Goal: Task Accomplishment & Management: Manage account settings

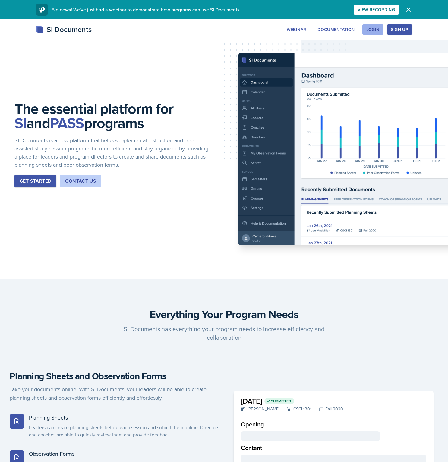
click at [377, 34] on button "Login" at bounding box center [372, 29] width 21 height 10
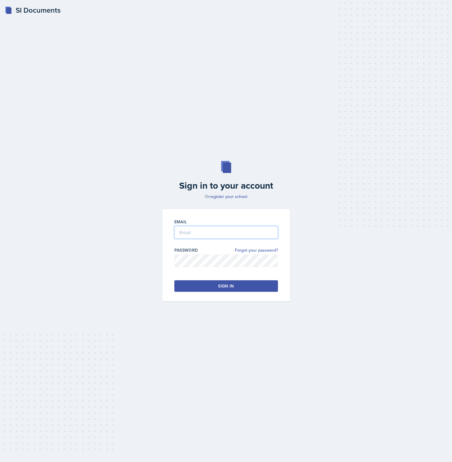
type input "[PERSON_NAME][EMAIL_ADDRESS][PERSON_NAME][DOMAIN_NAME]"
click at [214, 234] on input "[PERSON_NAME][EMAIL_ADDRESS][PERSON_NAME][DOMAIN_NAME]" at bounding box center [226, 232] width 104 height 13
click at [95, 222] on div "Sign in to your account Or register your school Email brian.minter+gcsu@mintech…" at bounding box center [226, 231] width 433 height 179
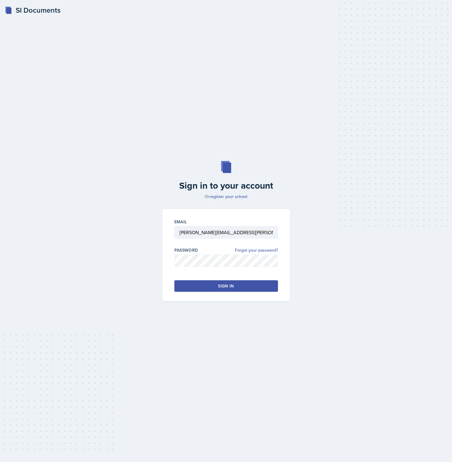
click at [228, 287] on div "Sign in" at bounding box center [226, 286] width 16 height 6
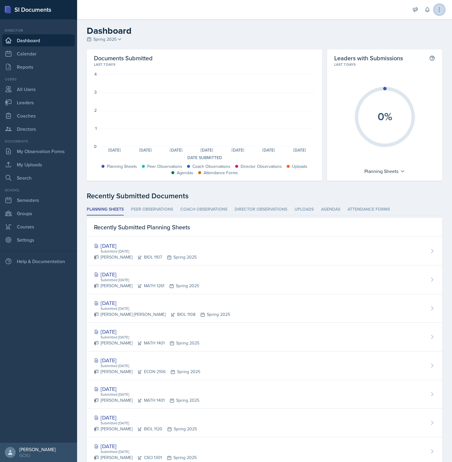
click at [439, 14] on button at bounding box center [439, 9] width 11 height 11
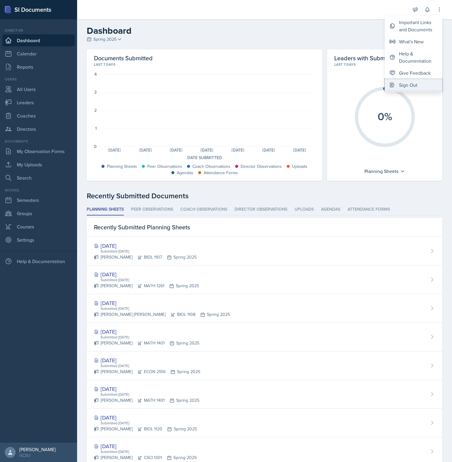
click at [419, 83] on button "Sign Out" at bounding box center [414, 85] width 58 height 12
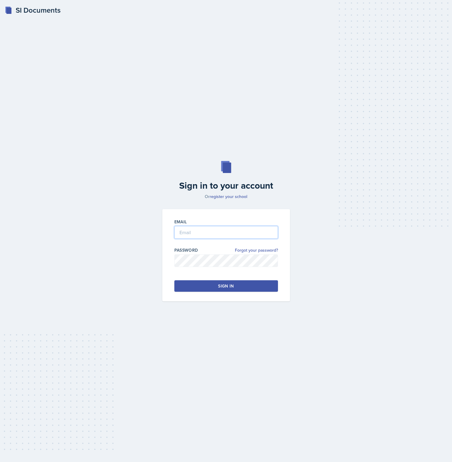
type input "brian.minter+gcsu@mintechsoftware.com"
click at [240, 235] on input "brian.minter+gcsu@mintechsoftware.com" at bounding box center [226, 232] width 104 height 13
click at [365, 261] on div "Sign in to your account Or register your school Email brian.minter+gcsu@mintech…" at bounding box center [226, 231] width 433 height 179
click at [260, 252] on link "Forgot your password?" at bounding box center [256, 250] width 43 height 6
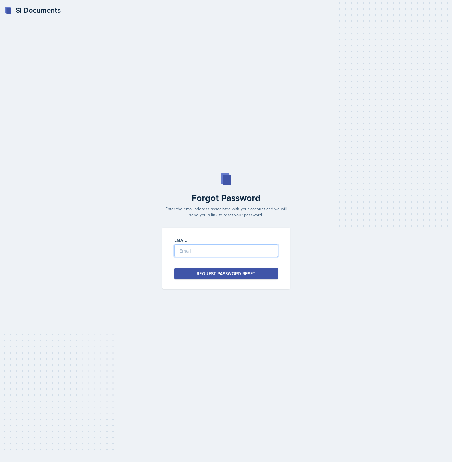
type input "brian.minter+gcsu@mintechsoftware.com"
click at [229, 252] on input "brian.minter+gcsu@mintechsoftware.com" at bounding box center [226, 250] width 104 height 13
drag, startPoint x: 102, startPoint y: 250, endPoint x: 140, endPoint y: 262, distance: 40.0
click at [102, 250] on div "Forgot Password Enter the email address associated with your account and we wil…" at bounding box center [226, 231] width 433 height 116
click at [198, 273] on div "Request Password Reset" at bounding box center [226, 274] width 59 height 6
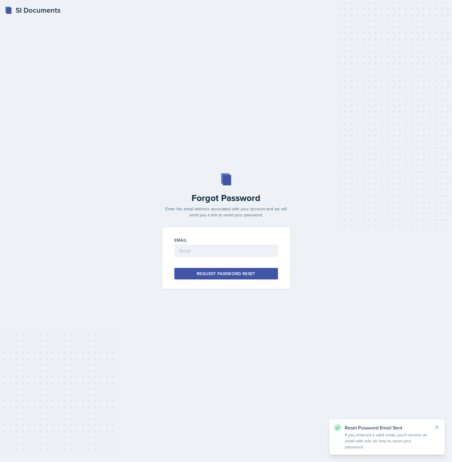
click at [342, 11] on div "SI Documents Forgot Password Enter the email address associated with your accou…" at bounding box center [226, 231] width 452 height 462
click at [226, 254] on input "email" at bounding box center [226, 250] width 104 height 13
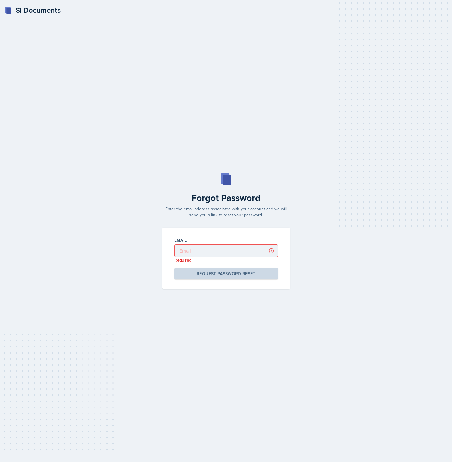
click at [294, 74] on div "SI Documents Forgot Password Enter the email address associated with your accou…" at bounding box center [226, 231] width 452 height 462
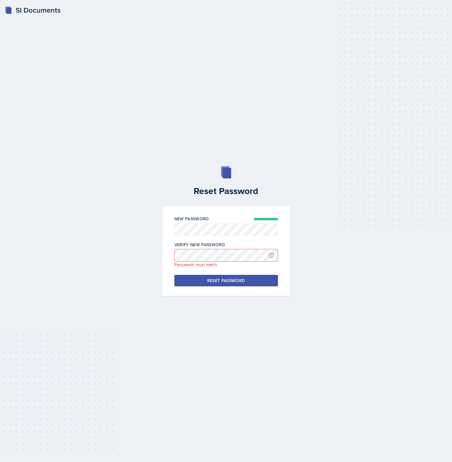
click at [141, 215] on div "Reset Password New Password Verify New Password Passwords must match Reset Pass…" at bounding box center [226, 231] width 433 height 130
click at [102, 224] on div "Reset Password New Password Verify New Password Reset Password" at bounding box center [226, 231] width 433 height 130
click at [215, 278] on div "Reset Password" at bounding box center [226, 281] width 38 height 6
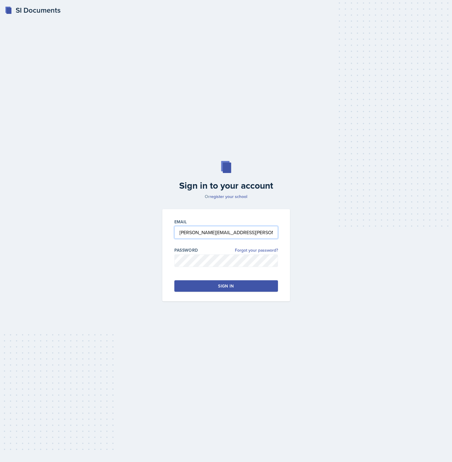
click at [238, 233] on input "[PERSON_NAME][EMAIL_ADDRESS][PERSON_NAME][DOMAIN_NAME]" at bounding box center [226, 232] width 104 height 13
click at [238, 233] on input "brian.minter+gcsu@mintechsoftware.com" at bounding box center [226, 232] width 104 height 13
paste input "cmesser2@students.kennesaw.edu"
click at [125, 247] on div "Sign in to your account Or register your school Email cmesser2@students.kennesa…" at bounding box center [226, 231] width 433 height 179
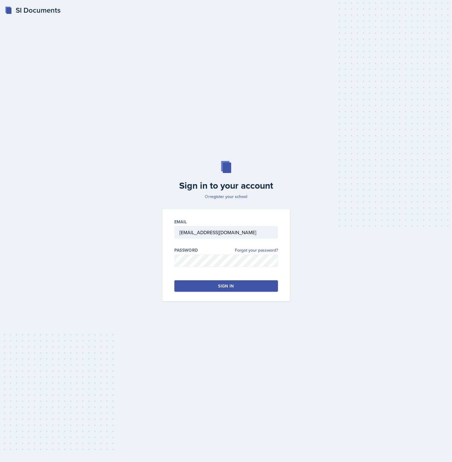
click at [221, 290] on button "Sign in" at bounding box center [226, 285] width 104 height 11
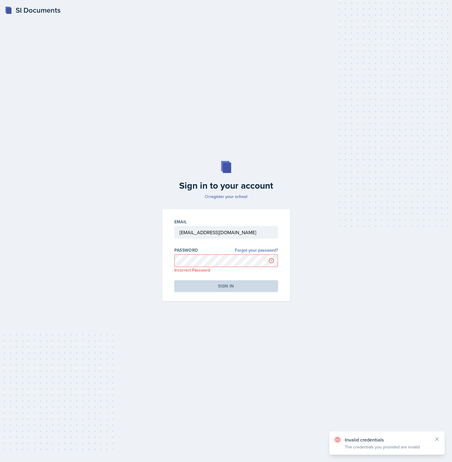
click at [335, 278] on div "Sign in to your account Or register your school Email cmesser2@students.kennesa…" at bounding box center [226, 231] width 433 height 179
click at [251, 235] on input "cmesser2@students.kennesaw.edu" at bounding box center [226, 232] width 104 height 13
type input "brian.minter+gcsu@mintechsoftware.com"
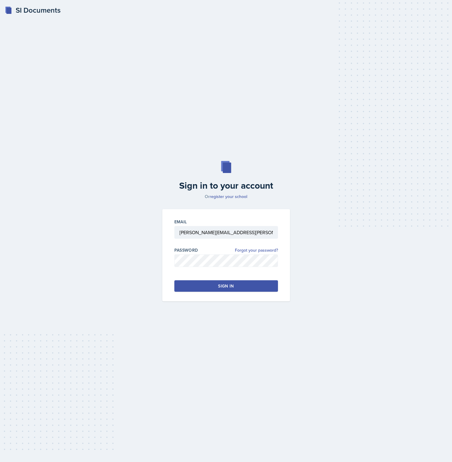
click at [206, 286] on button "Sign in" at bounding box center [226, 285] width 104 height 11
click at [224, 290] on button "Sign in" at bounding box center [226, 285] width 104 height 11
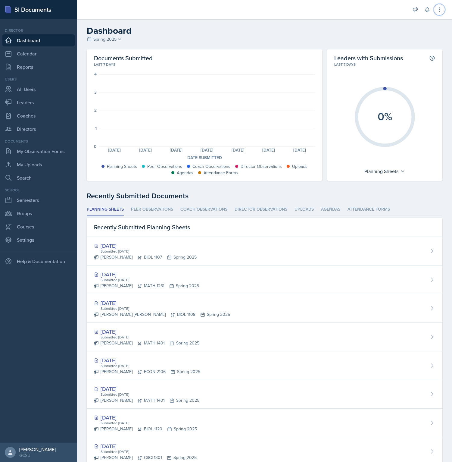
click at [438, 13] on button at bounding box center [439, 9] width 11 height 11
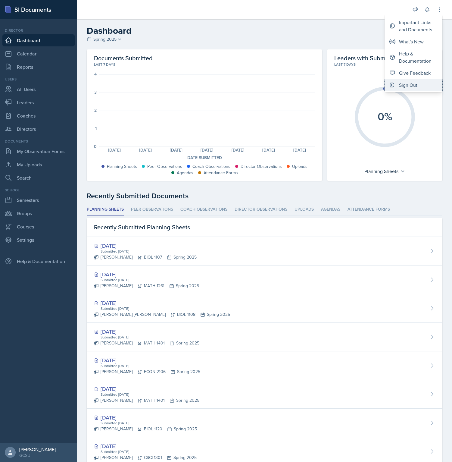
click at [400, 82] on div "Sign Out" at bounding box center [408, 84] width 18 height 7
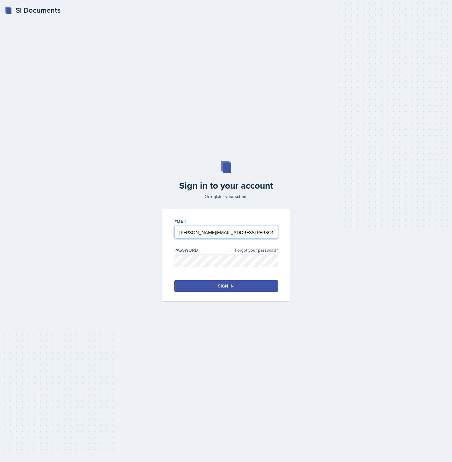
click at [219, 235] on input "brian.minter+gcsu@mintechsoftware.com" at bounding box center [226, 232] width 104 height 13
click at [224, 232] on input "brian.minter+gcsu@mintechsoftware.com" at bounding box center [226, 232] width 104 height 13
paste input "[EMAIL_ADDRESS][DOMAIN_NAME]"
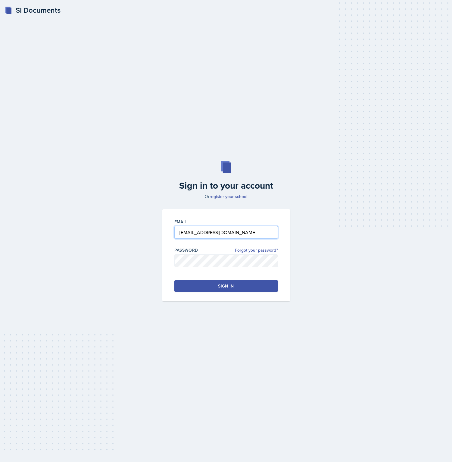
type input "[EMAIL_ADDRESS][DOMAIN_NAME]"
click at [143, 246] on div "Sign in to your account Or register your school Email cmesser2@students.kennesa…" at bounding box center [226, 231] width 433 height 179
click at [234, 287] on div "Sign in" at bounding box center [226, 286] width 16 height 6
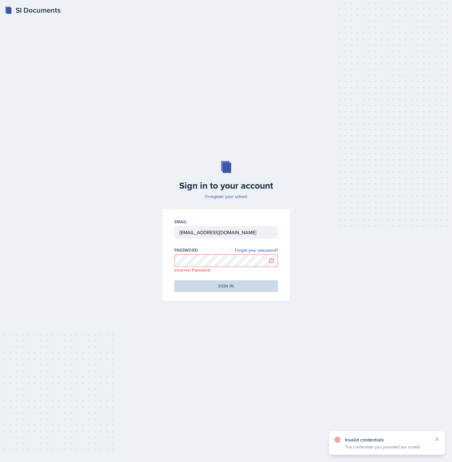
click at [330, 318] on div "Sign in to your account Or register your school Email cmesser2@students.kennesa…" at bounding box center [226, 231] width 433 height 179
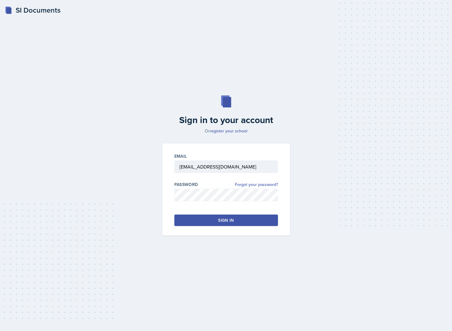
click at [212, 219] on button "Sign in" at bounding box center [226, 220] width 104 height 11
click at [229, 222] on div "Sign in" at bounding box center [226, 221] width 16 height 6
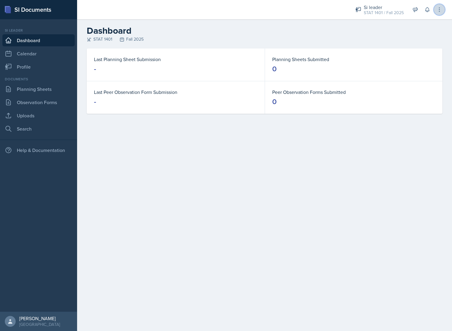
click at [443, 9] on button at bounding box center [439, 9] width 11 height 11
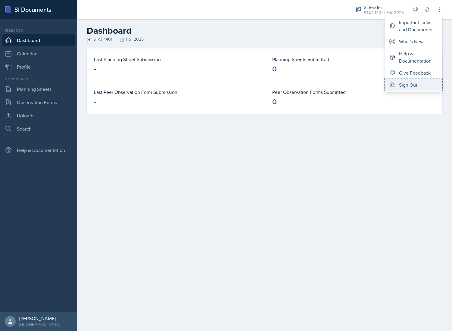
click at [421, 84] on button "Sign Out" at bounding box center [414, 85] width 58 height 12
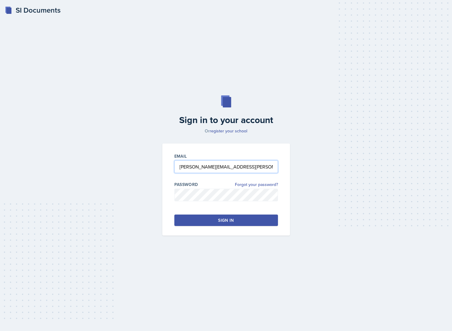
click at [218, 168] on input "[PERSON_NAME][EMAIL_ADDRESS][PERSON_NAME][DOMAIN_NAME]" at bounding box center [226, 167] width 104 height 13
click at [225, 160] on div "Email brian.minter+gcsu@mintechsoftware.com" at bounding box center [226, 166] width 104 height 26
click at [227, 168] on input "[PERSON_NAME][EMAIL_ADDRESS][PERSON_NAME][DOMAIN_NAME]" at bounding box center [226, 167] width 104 height 13
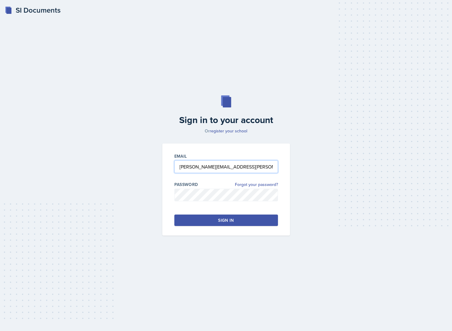
paste input "[EMAIL_ADDRESS][DOMAIN_NAME]"
type input "[EMAIL_ADDRESS][DOMAIN_NAME]"
click at [319, 174] on div "Sign in to your account Or register your school Email cmesser2@students.kennesa…" at bounding box center [226, 165] width 433 height 179
click at [221, 220] on div "Sign in" at bounding box center [226, 221] width 16 height 6
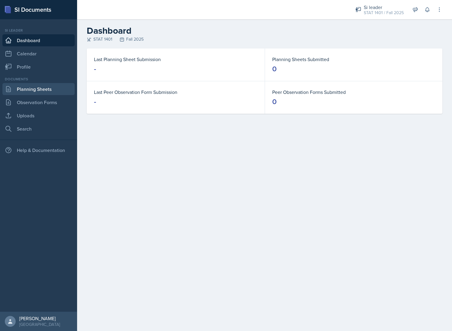
click at [47, 90] on link "Planning Sheets" at bounding box center [38, 89] width 72 height 12
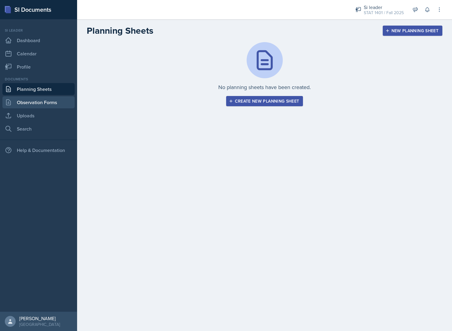
click at [49, 102] on link "Observation Forms" at bounding box center [38, 102] width 72 height 12
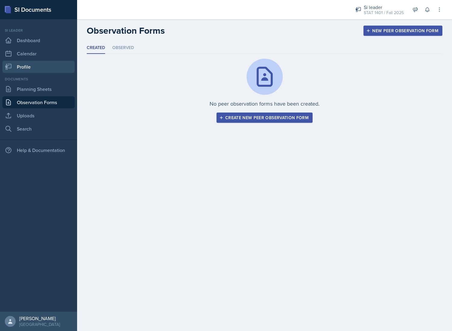
click at [33, 67] on link "Profile" at bounding box center [38, 67] width 72 height 12
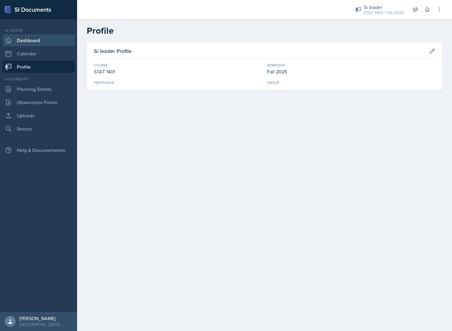
click at [41, 39] on link "Dashboard" at bounding box center [38, 40] width 72 height 12
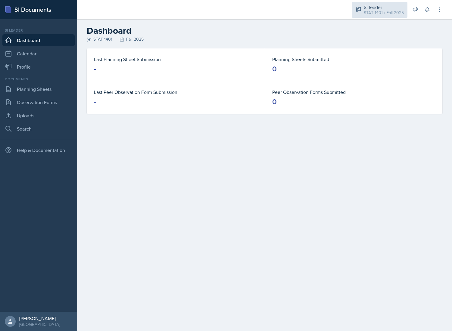
click at [383, 12] on div "STAT 1401 / Fall 2025" at bounding box center [384, 13] width 40 height 6
click at [388, 32] on div "STAT 1401 / Fall 2025" at bounding box center [383, 33] width 39 height 6
click at [390, 10] on div "STAT 1401 / Fall 2025" at bounding box center [384, 13] width 40 height 6
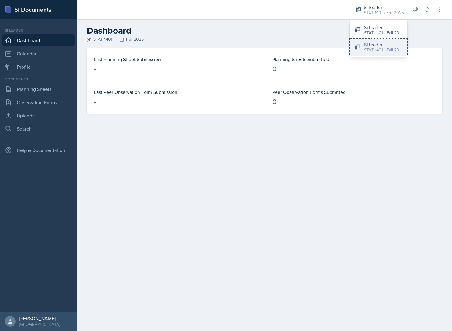
click at [385, 47] on div "STAT 1401 / Fall 2025" at bounding box center [383, 50] width 39 height 6
click at [384, 42] on div "STAT 1401 Fall 2025" at bounding box center [265, 39] width 356 height 6
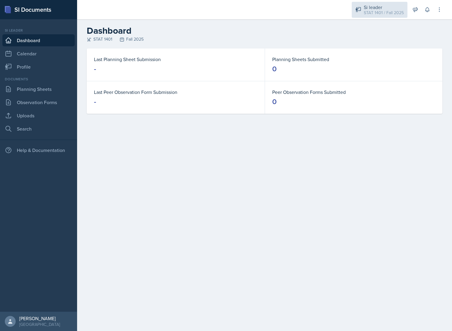
click at [386, 11] on div "STAT 1401 / Fall 2025" at bounding box center [384, 13] width 40 height 6
click at [385, 27] on div "Si leader" at bounding box center [383, 27] width 39 height 7
drag, startPoint x: 93, startPoint y: 40, endPoint x: 174, endPoint y: 36, distance: 81.8
click at [174, 36] on div "Dashboard STAT 1401 Fall 2025" at bounding box center [264, 33] width 375 height 17
click at [176, 36] on h2 "Dashboard" at bounding box center [265, 30] width 356 height 11
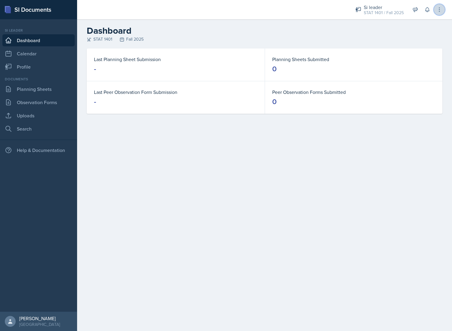
click at [440, 8] on icon at bounding box center [439, 10] width 1 height 4
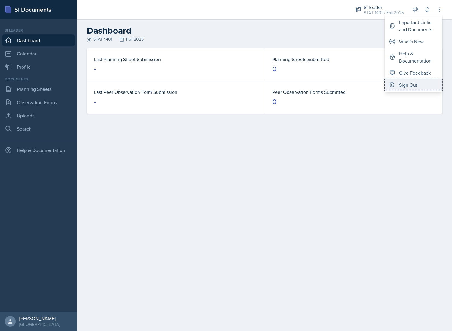
click at [419, 86] on button "Sign Out" at bounding box center [414, 85] width 58 height 12
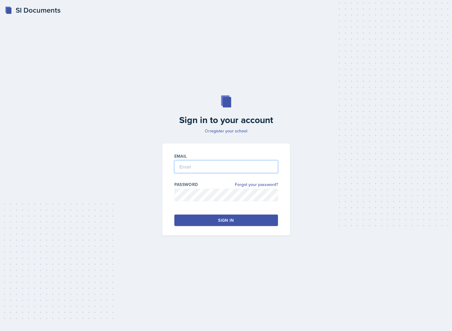
type input "[PERSON_NAME][EMAIL_ADDRESS][PERSON_NAME][DOMAIN_NAME]"
click at [97, 66] on div "SI Documents Sign in to your account Or register your school Email [PERSON_NAME…" at bounding box center [226, 165] width 452 height 331
click at [260, 185] on link "Forgot your password?" at bounding box center [256, 185] width 43 height 6
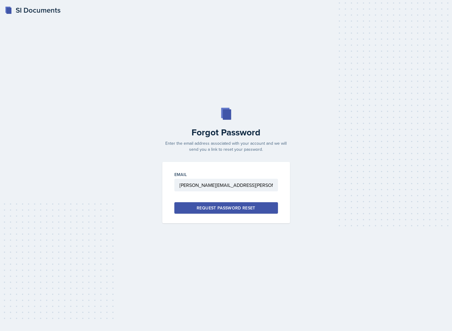
click at [239, 207] on div "Request Password Reset" at bounding box center [226, 208] width 59 height 6
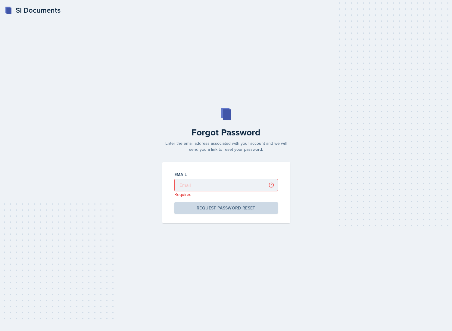
click at [37, 8] on div "SI Documents" at bounding box center [33, 10] width 56 height 11
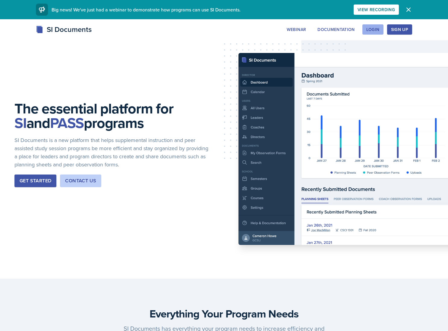
click at [376, 33] on button "Login" at bounding box center [372, 29] width 21 height 10
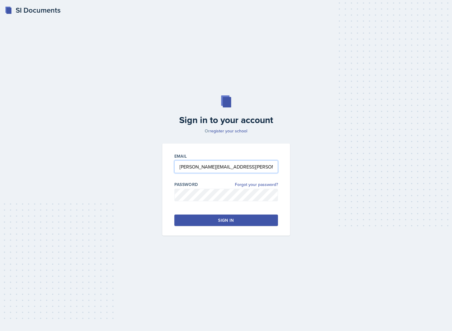
click at [232, 171] on input "[PERSON_NAME][EMAIL_ADDRESS][PERSON_NAME][DOMAIN_NAME]" at bounding box center [226, 167] width 104 height 13
paste input "[EMAIL_ADDRESS][DOMAIN_NAME]"
type input "[EMAIL_ADDRESS][DOMAIN_NAME]"
click at [241, 225] on button "Sign in" at bounding box center [226, 220] width 104 height 11
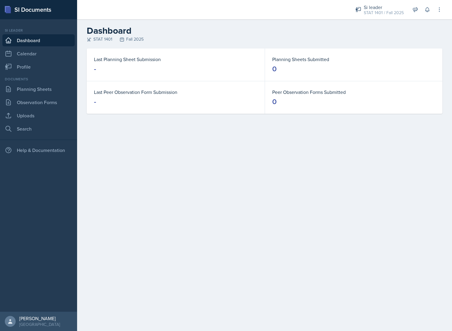
click at [242, 180] on main "Dashboard STAT 1401 Fall 2025 Last Planning Sheet Submission - Planning Sheets …" at bounding box center [264, 175] width 375 height 312
click at [388, 132] on main "Dashboard STAT 1401 Fall 2025 Last Planning Sheet Submission - Planning Sheets …" at bounding box center [264, 175] width 375 height 312
click at [289, 208] on main "Dashboard STAT 1401 Fall 2025 Last Planning Sheet Submission - Planning Sheets …" at bounding box center [264, 175] width 375 height 312
click at [371, 11] on div "STAT 1401 / Fall 2025" at bounding box center [384, 13] width 40 height 6
click at [371, 53] on div "STAT 1401 / Fall 2025" at bounding box center [383, 50] width 39 height 6
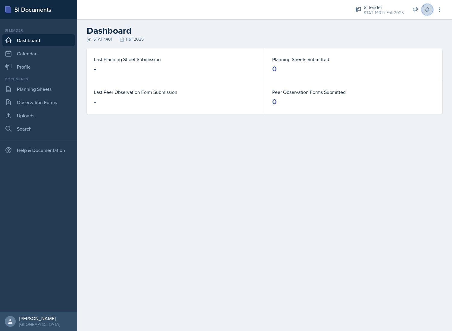
click at [427, 8] on icon at bounding box center [427, 10] width 4 height 5
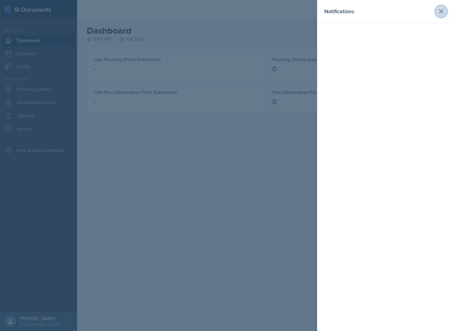
click at [441, 12] on icon at bounding box center [441, 11] width 7 height 7
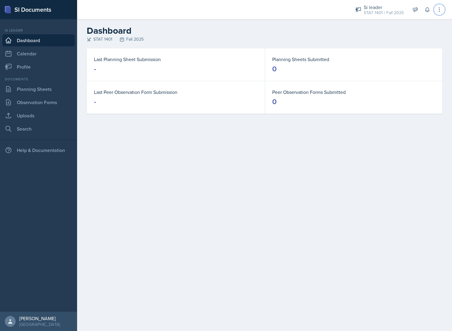
click at [441, 12] on icon at bounding box center [440, 10] width 6 height 6
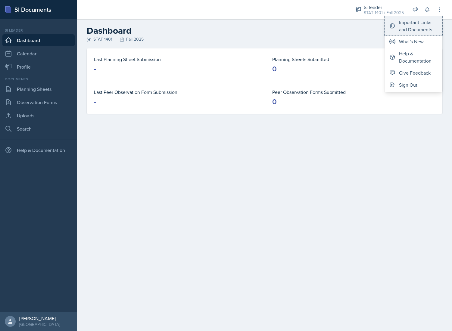
click at [432, 27] on div "Important Links and Documents" at bounding box center [418, 26] width 39 height 14
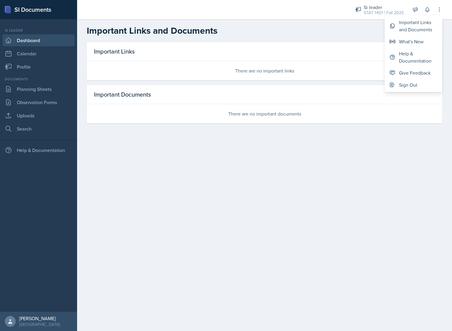
click at [37, 41] on link "Dashboard" at bounding box center [38, 40] width 72 height 12
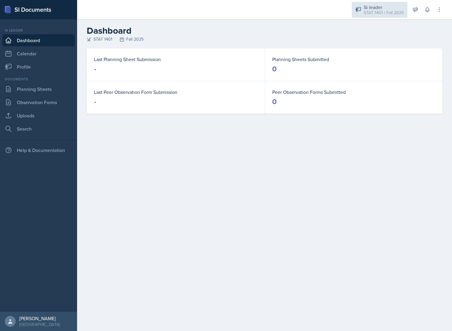
click at [379, 12] on div "STAT 1401 / Fall 2025" at bounding box center [384, 13] width 40 height 6
click at [377, 32] on div "STAT 1401 / Fall 2025" at bounding box center [383, 33] width 39 height 6
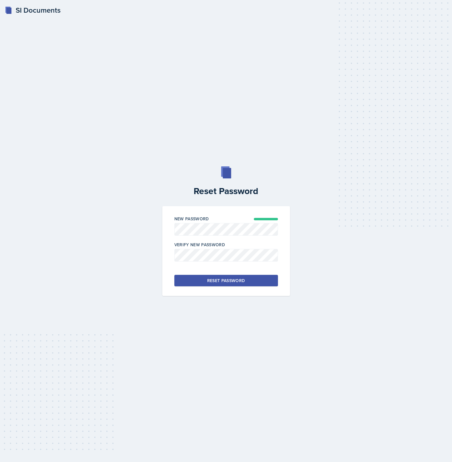
click at [174, 275] on button "Reset Password" at bounding box center [226, 280] width 104 height 11
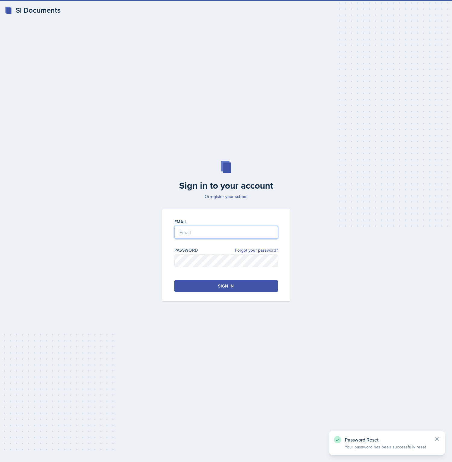
type input "[PERSON_NAME][EMAIL_ADDRESS][PERSON_NAME][DOMAIN_NAME]"
click at [243, 283] on button "Sign in" at bounding box center [226, 285] width 104 height 11
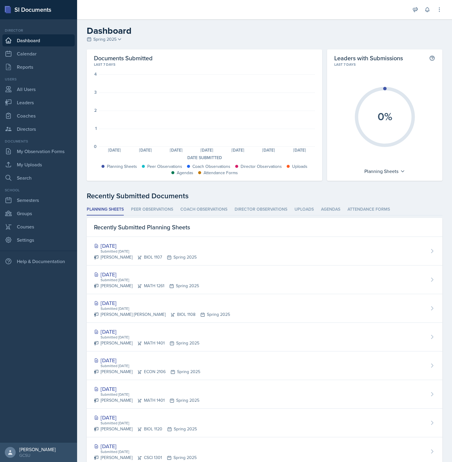
click at [310, 30] on h2 "Dashboard" at bounding box center [265, 30] width 356 height 11
click at [438, 11] on icon at bounding box center [440, 10] width 6 height 6
click at [424, 88] on button "Sign Out" at bounding box center [414, 85] width 58 height 12
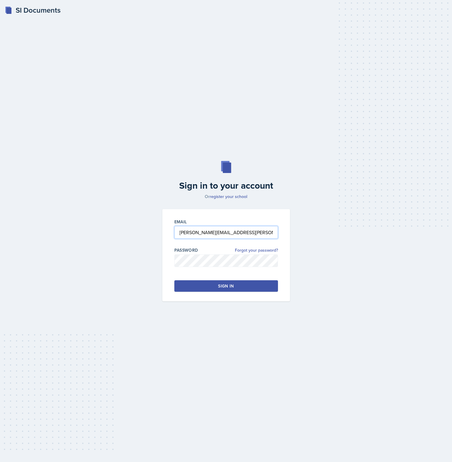
paste input "cmesser2@students.kennesaw.edu"
click at [181, 232] on input "cmesser2@students.kennesaw.edu" at bounding box center [226, 232] width 104 height 13
type input "cmesser2@students.kennesaw.edu"
click at [222, 286] on div "Sign in" at bounding box center [226, 286] width 16 height 6
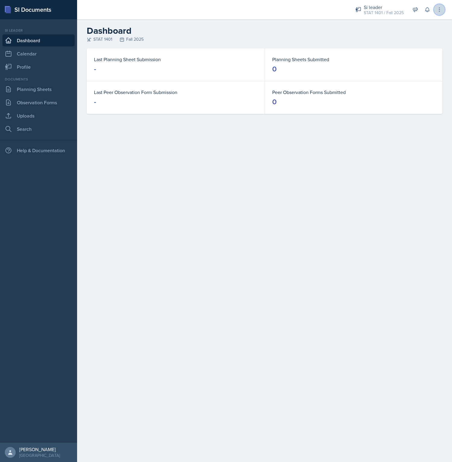
click at [444, 7] on button at bounding box center [439, 9] width 11 height 11
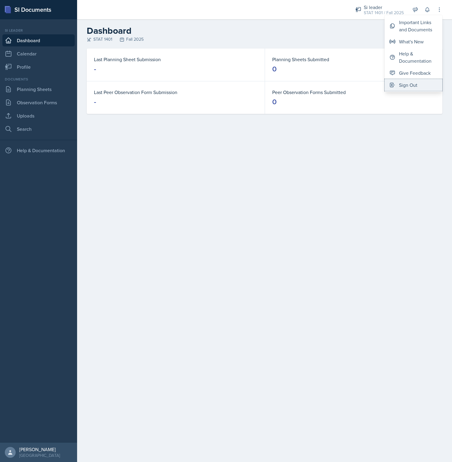
click at [415, 89] on button "Sign Out" at bounding box center [414, 85] width 58 height 12
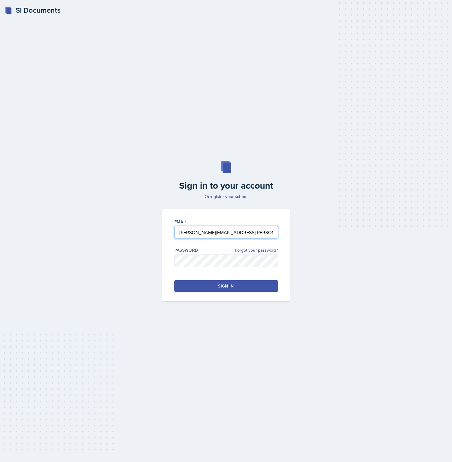
paste input "cmesser2@students.kennesaw.edu"
type input "cmesser2@students.kennesaw.edu"
click at [221, 289] on button "Sign in" at bounding box center [226, 285] width 104 height 11
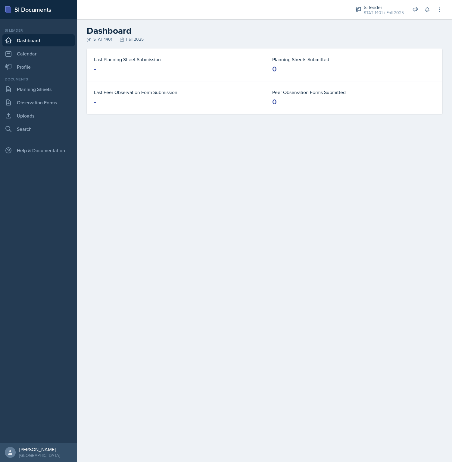
click at [380, 41] on div "STAT 1401 Fall 2025" at bounding box center [265, 39] width 356 height 6
click at [438, 12] on icon at bounding box center [440, 10] width 6 height 6
click at [420, 86] on button "Sign Out" at bounding box center [414, 85] width 58 height 12
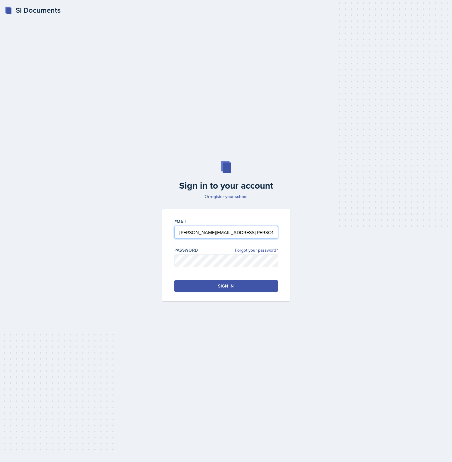
click at [203, 234] on input "[PERSON_NAME][EMAIL_ADDRESS][PERSON_NAME][DOMAIN_NAME]" at bounding box center [226, 232] width 104 height 13
paste input "[EMAIL_ADDRESS][DOMAIN_NAME]"
type input "[EMAIL_ADDRESS][DOMAIN_NAME]"
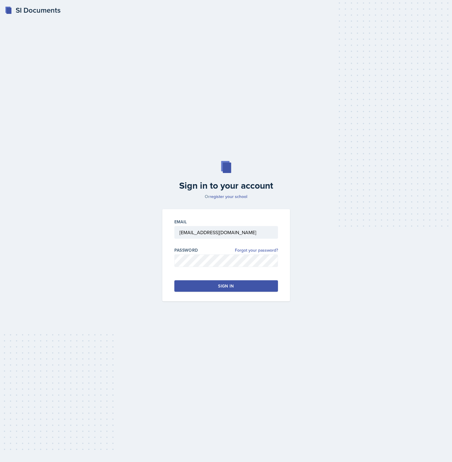
click at [223, 289] on button "Sign in" at bounding box center [226, 285] width 104 height 11
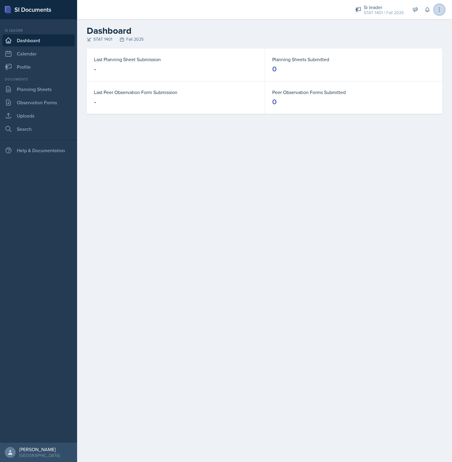
click at [441, 8] on icon at bounding box center [440, 10] width 6 height 6
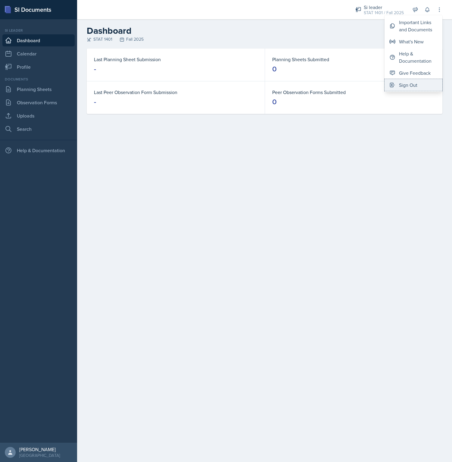
click at [418, 85] on button "Sign Out" at bounding box center [414, 85] width 58 height 12
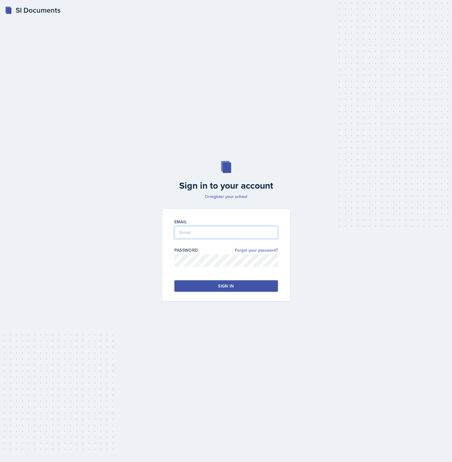
type input "[PERSON_NAME][EMAIL_ADDRESS][PERSON_NAME][DOMAIN_NAME]"
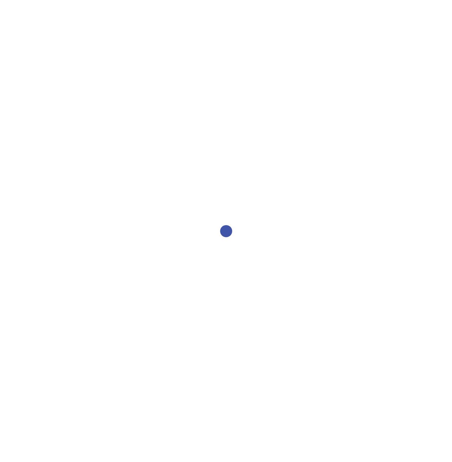
select select "2bed604d-1099-4043-b1bc-2365e8740244"
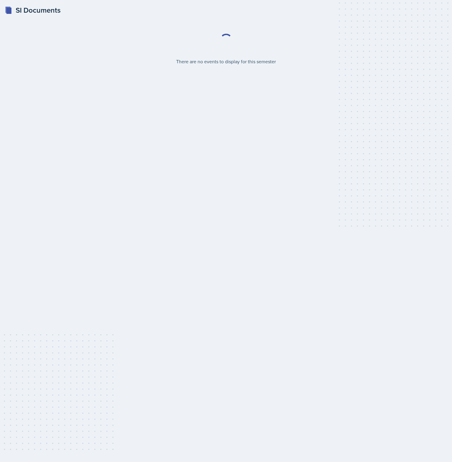
select select "986fdc3e-2246-4ffd-9cb8-78666de4ebed"
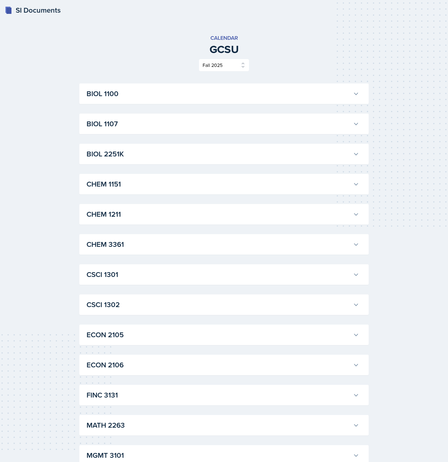
click at [287, 90] on h3 "BIOL 1100" at bounding box center [218, 93] width 264 height 11
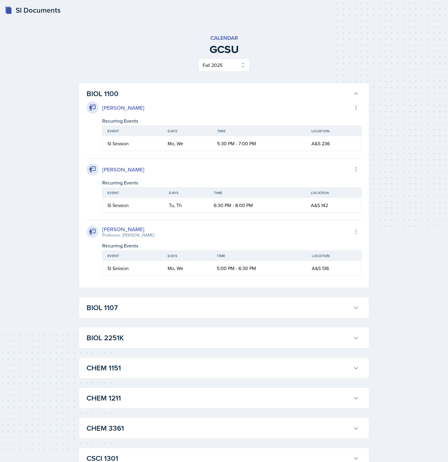
click at [287, 90] on h3 "BIOL 1100" at bounding box center [218, 93] width 264 height 11
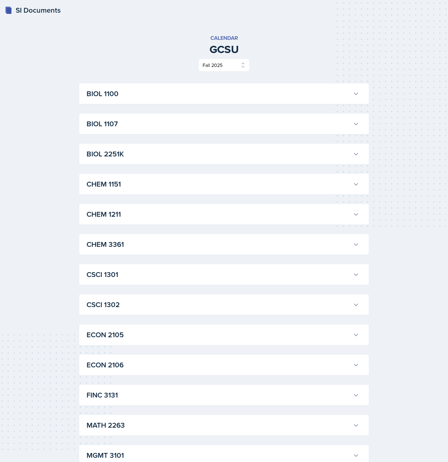
scroll to position [72, 0]
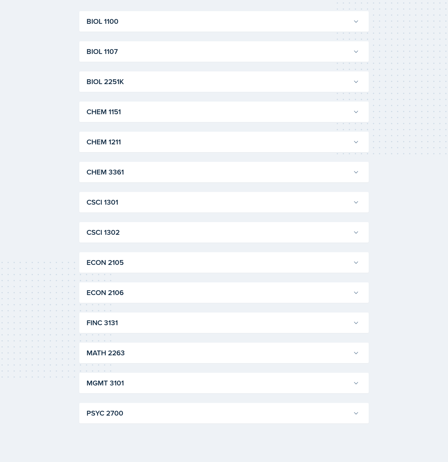
click at [290, 114] on h3 "CHEM 1151" at bounding box center [218, 111] width 264 height 11
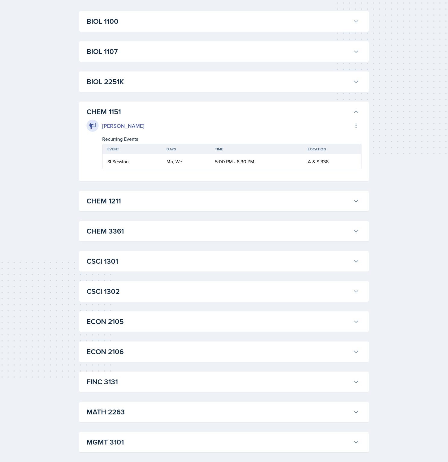
click at [290, 114] on h3 "CHEM 1151" at bounding box center [218, 111] width 264 height 11
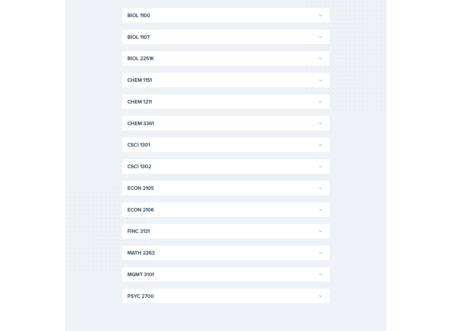
scroll to position [0, 0]
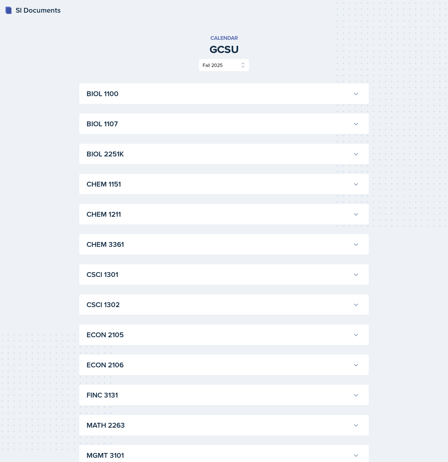
click at [31, 14] on div "SI Documents" at bounding box center [33, 10] width 56 height 11
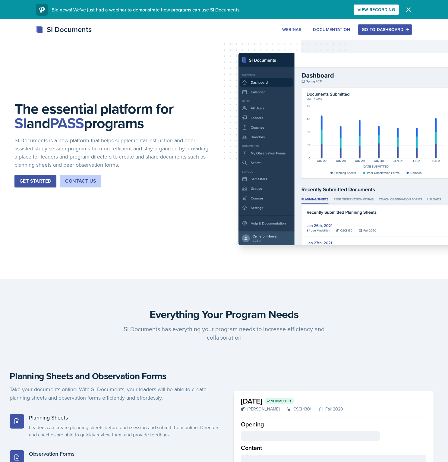
click at [379, 29] on div "Go to Dashboard" at bounding box center [385, 29] width 46 height 5
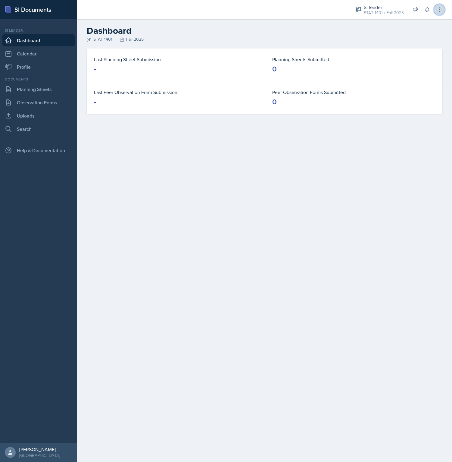
click at [440, 9] on icon at bounding box center [440, 10] width 6 height 6
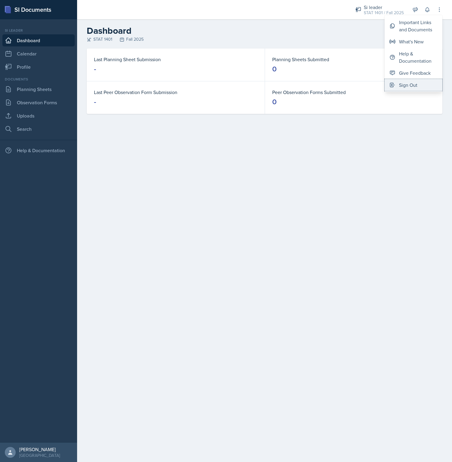
click at [415, 86] on div "Sign Out" at bounding box center [408, 84] width 18 height 7
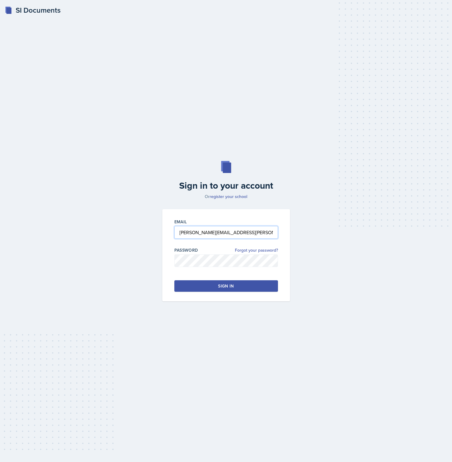
click at [228, 234] on input "[PERSON_NAME][EMAIL_ADDRESS][PERSON_NAME][DOMAIN_NAME]" at bounding box center [226, 232] width 104 height 13
click at [228, 235] on input "[PERSON_NAME][EMAIL_ADDRESS][PERSON_NAME][DOMAIN_NAME]" at bounding box center [226, 232] width 104 height 13
click at [244, 287] on button "Sign in" at bounding box center [226, 285] width 104 height 11
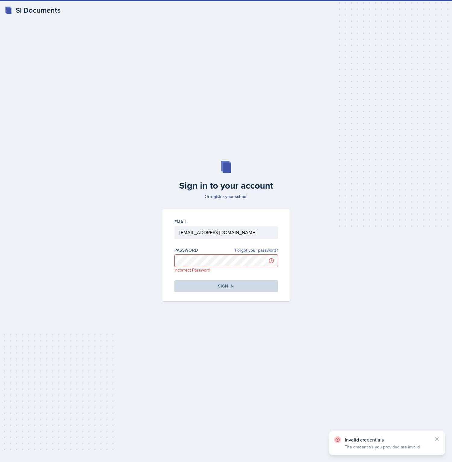
click at [266, 319] on div "Sign in to your account Or register your school Email [EMAIL_ADDRESS][DOMAIN_NA…" at bounding box center [226, 231] width 433 height 179
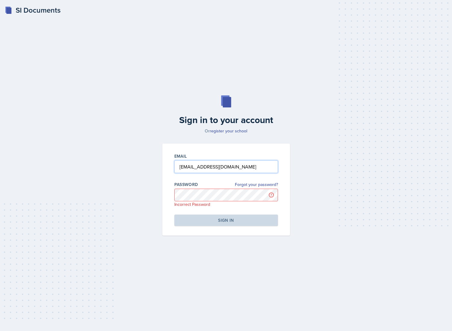
click at [197, 167] on input "[EMAIL_ADDRESS][DOMAIN_NAME]" at bounding box center [226, 167] width 104 height 13
type input "[EMAIL_ADDRESS][DOMAIN_NAME]"
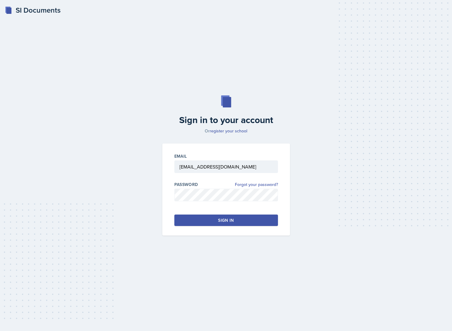
click at [174, 215] on button "Sign in" at bounding box center [226, 220] width 104 height 11
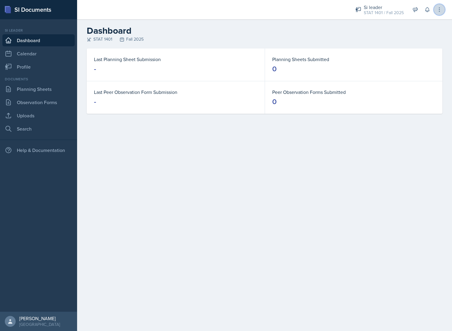
click at [438, 12] on icon at bounding box center [440, 10] width 6 height 6
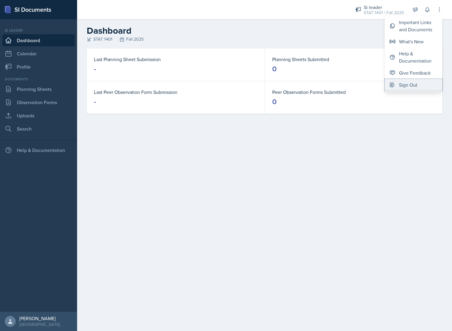
click at [420, 86] on button "Sign Out" at bounding box center [414, 85] width 58 height 12
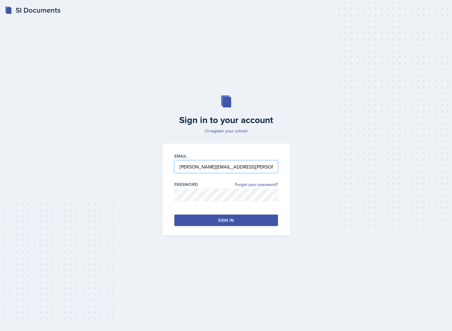
click at [204, 168] on input "[PERSON_NAME][EMAIL_ADDRESS][PERSON_NAME][DOMAIN_NAME]" at bounding box center [226, 167] width 104 height 13
type input "[EMAIL_ADDRESS][DOMAIN_NAME]"
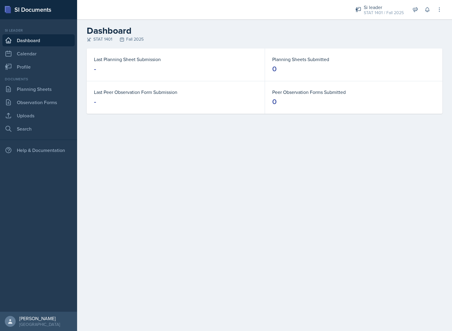
drag, startPoint x: 202, startPoint y: 168, endPoint x: 197, endPoint y: 173, distance: 7.3
click at [198, 173] on main "Dashboard STAT 1401 Fall 2025 Last Planning Sheet Submission - Planning Sheets …" at bounding box center [264, 175] width 375 height 312
